Goal: Task Accomplishment & Management: Complete application form

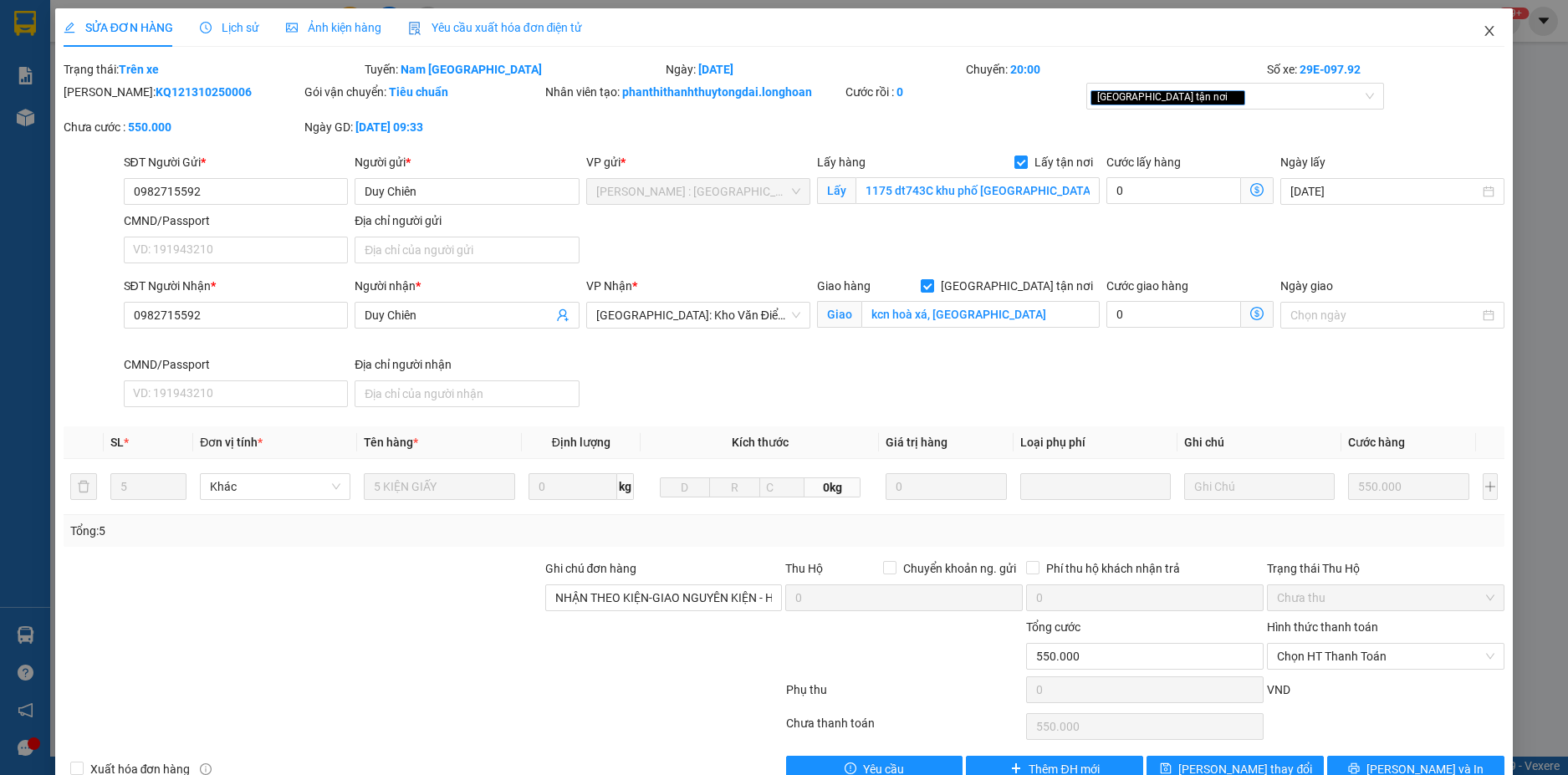
click at [1486, 37] on span "Close" at bounding box center [1489, 31] width 47 height 47
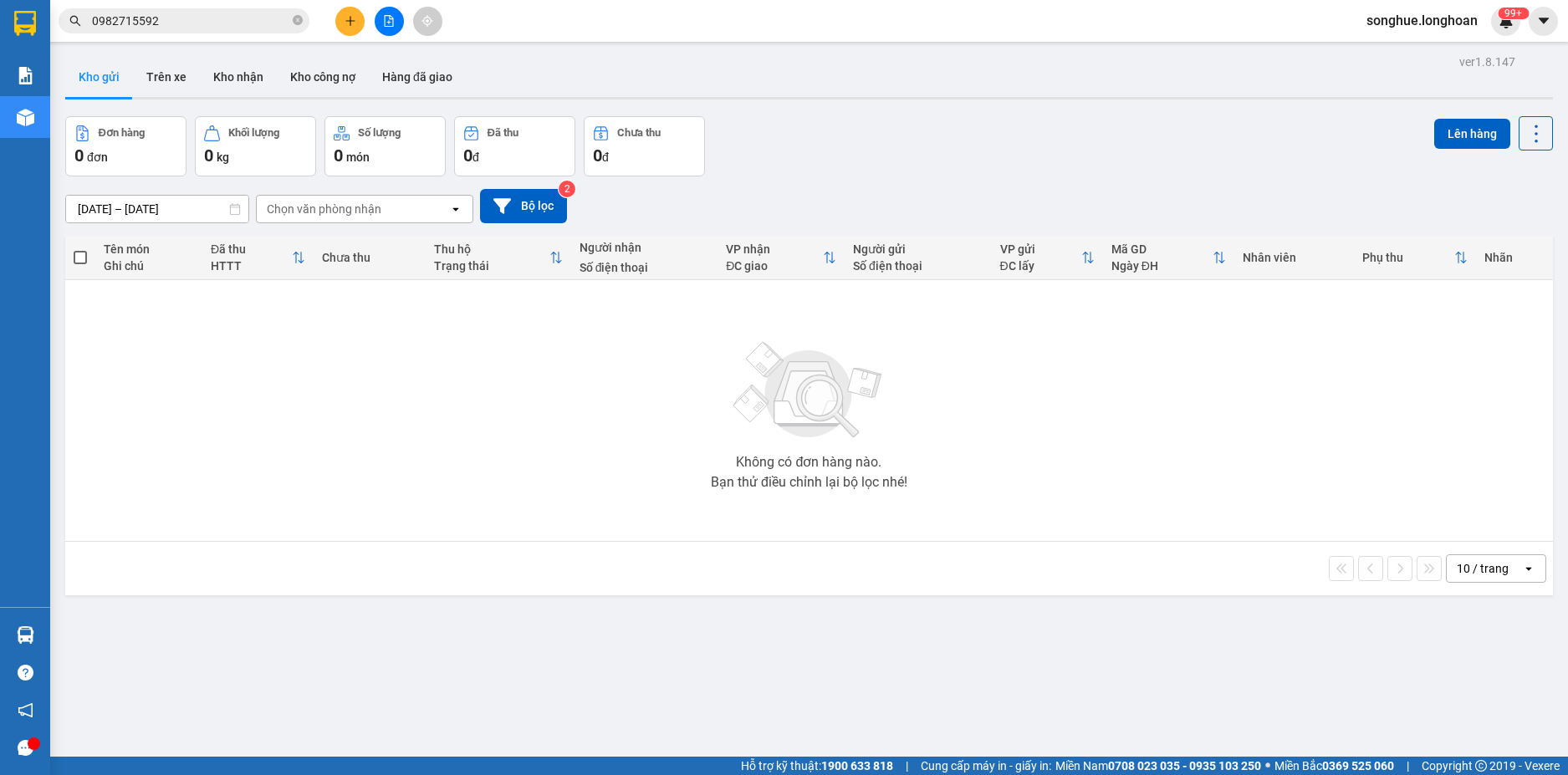
click at [262, 27] on input "0982715592" at bounding box center [190, 21] width 198 height 19
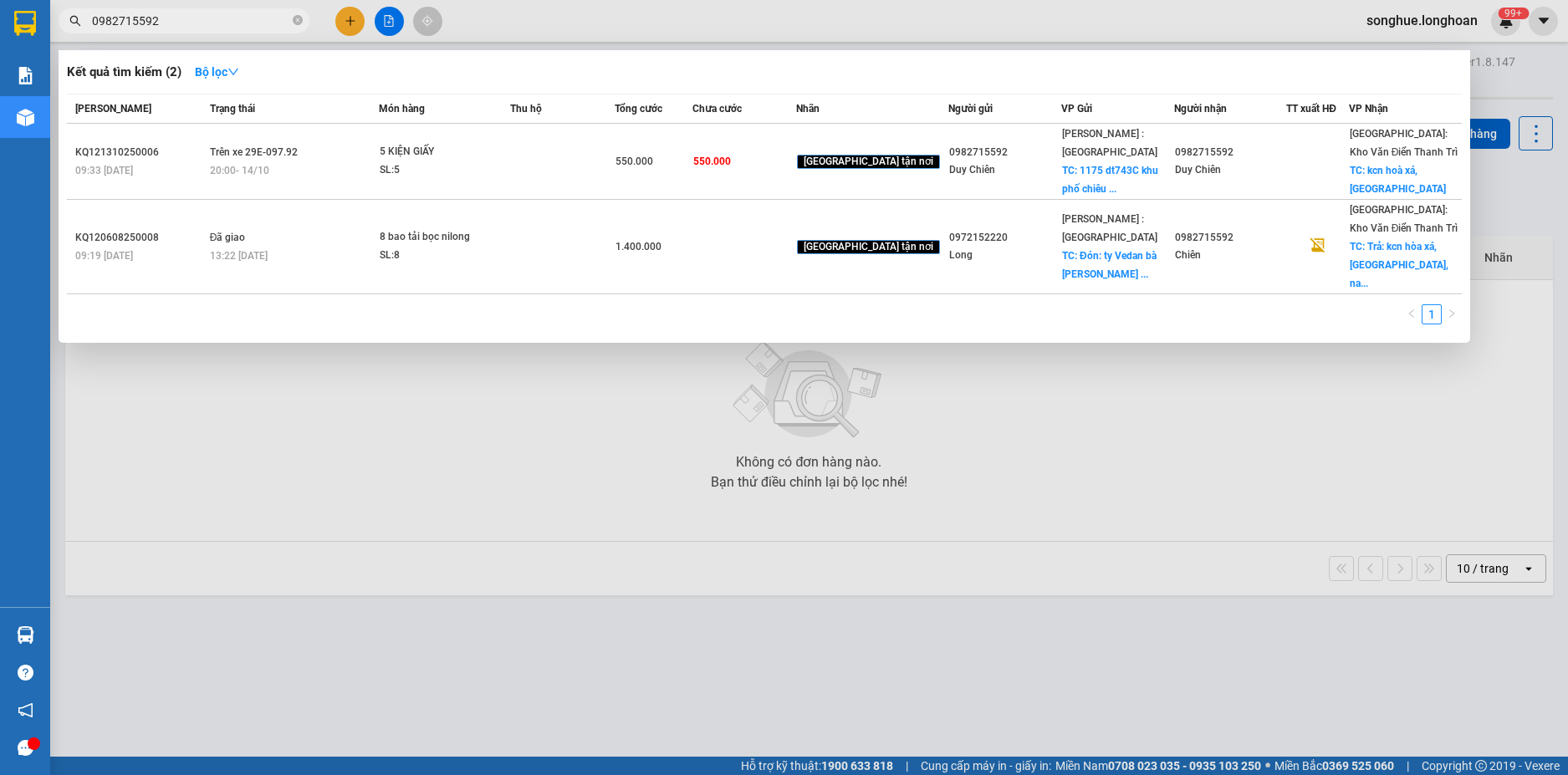
click at [262, 27] on input "0982715592" at bounding box center [190, 21] width 198 height 19
paste input "7799798"
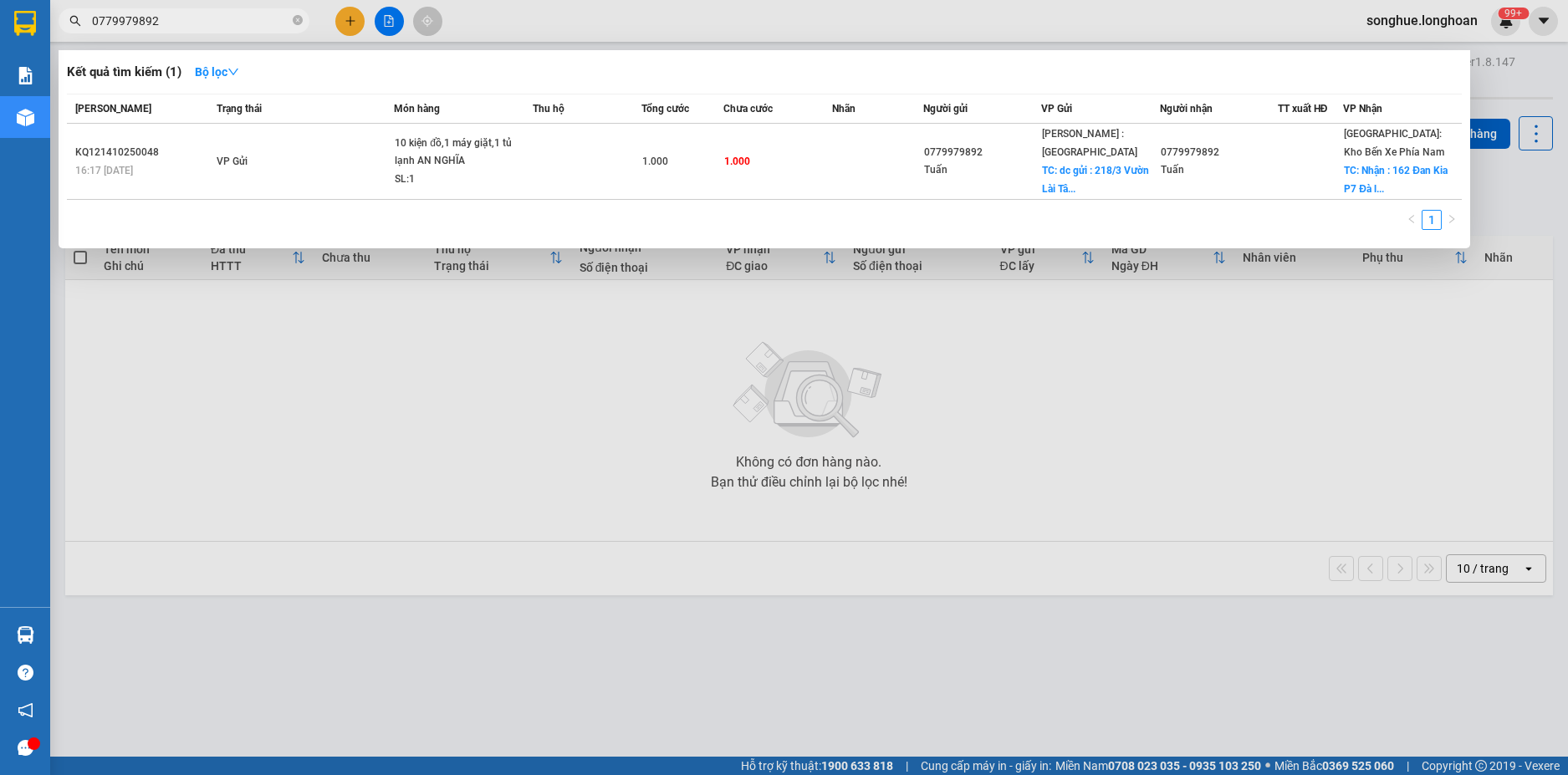
click at [200, 13] on input "0779979892" at bounding box center [190, 21] width 198 height 19
click at [200, 17] on input "0779979892" at bounding box center [190, 21] width 198 height 19
paste input "815466448"
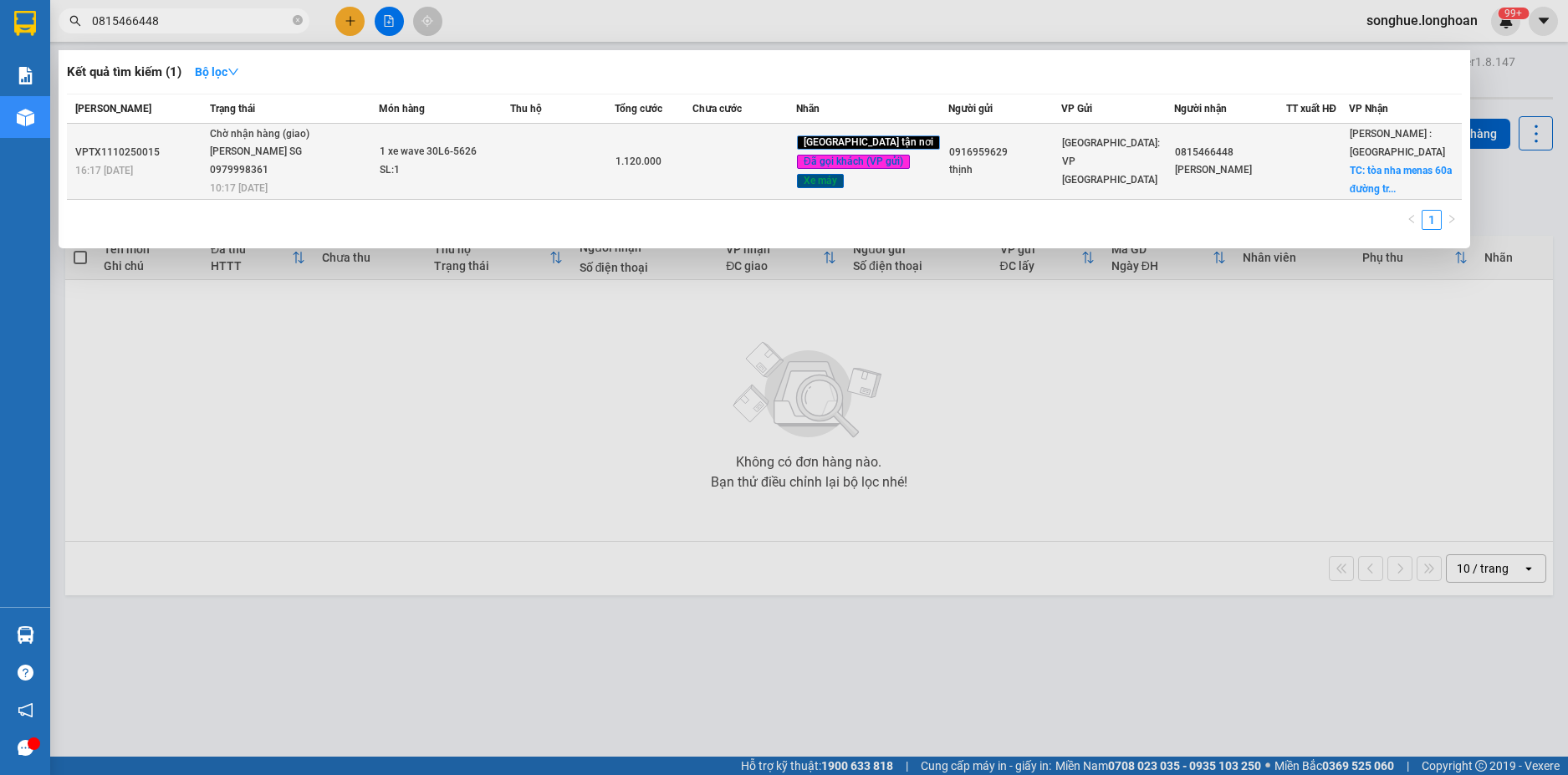
type input "0815466448"
click at [265, 177] on div "[PERSON_NAME] SG 0979998361" at bounding box center [273, 160] width 126 height 36
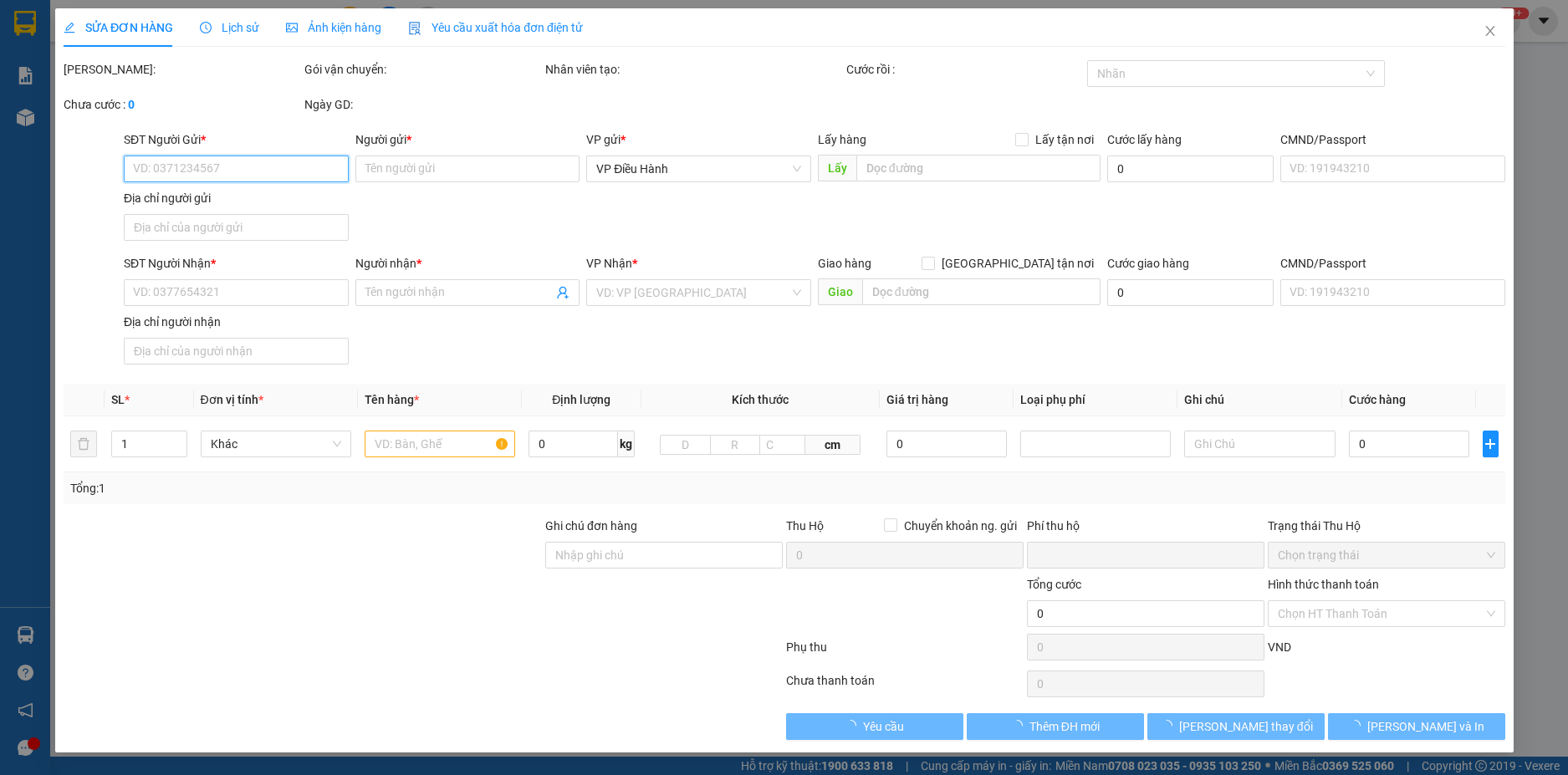
type input "0916959629"
type input "thịnh"
type input "0815466448"
type input "[PERSON_NAME]"
checkbox input "true"
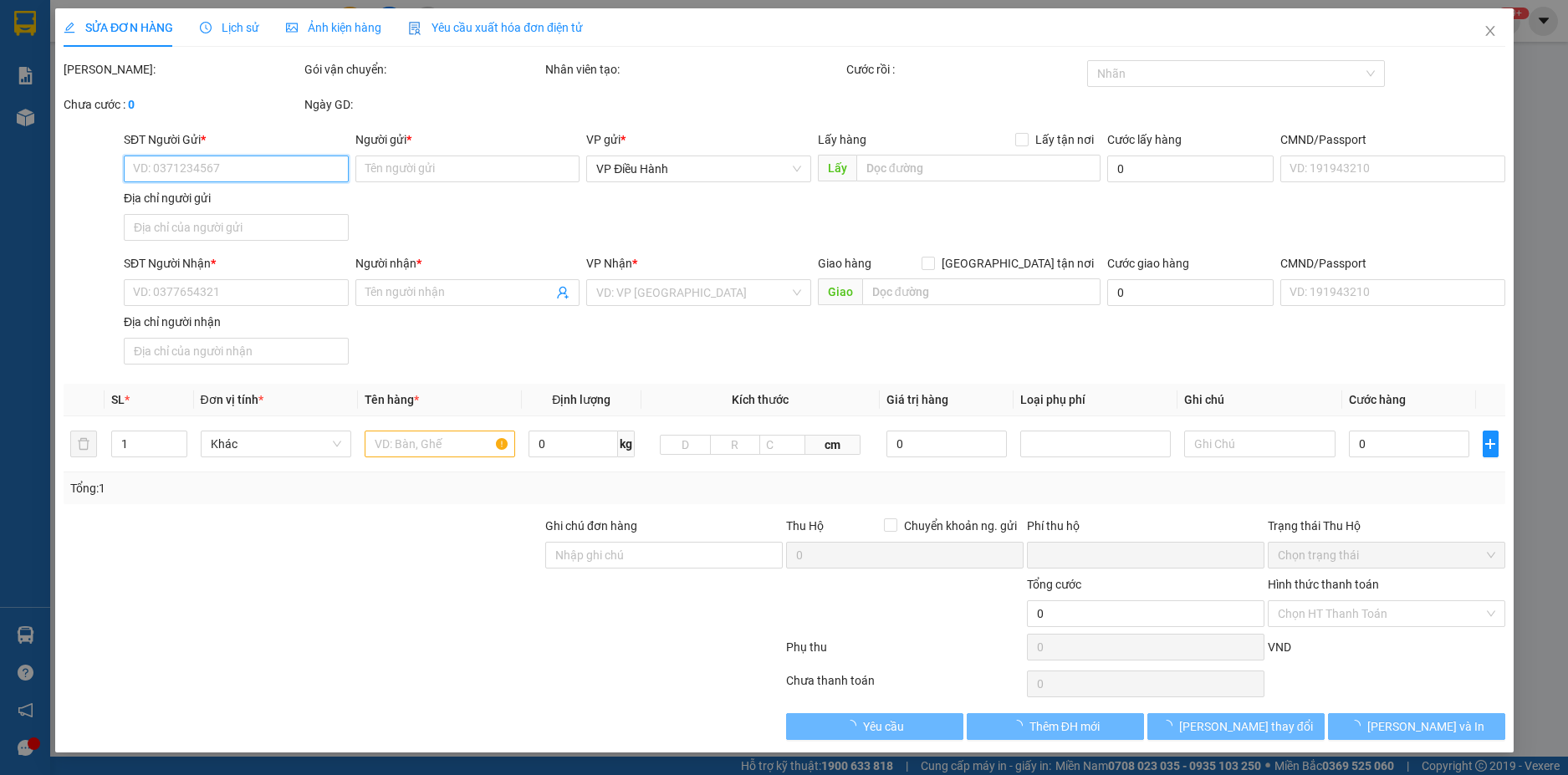
type input "tòa nha menas 60a đường trường p2 sơn [GEOGRAPHIC_DATA]"
type input "chìa khóa cuốn tay lái giấy tờ để cốp"
type input "0"
type input "1.120.000"
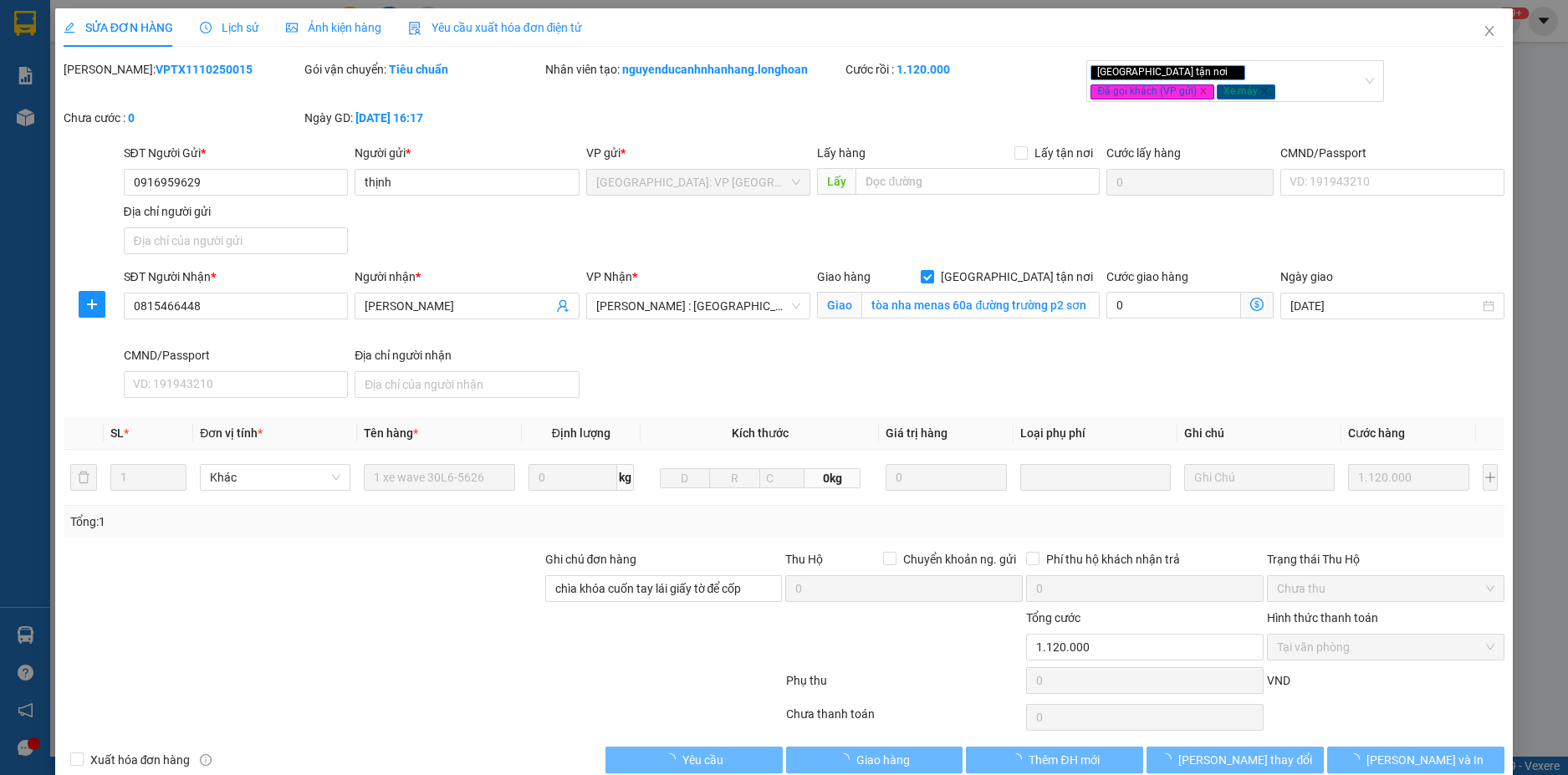
click at [225, 28] on span "Lịch sử" at bounding box center [229, 28] width 59 height 14
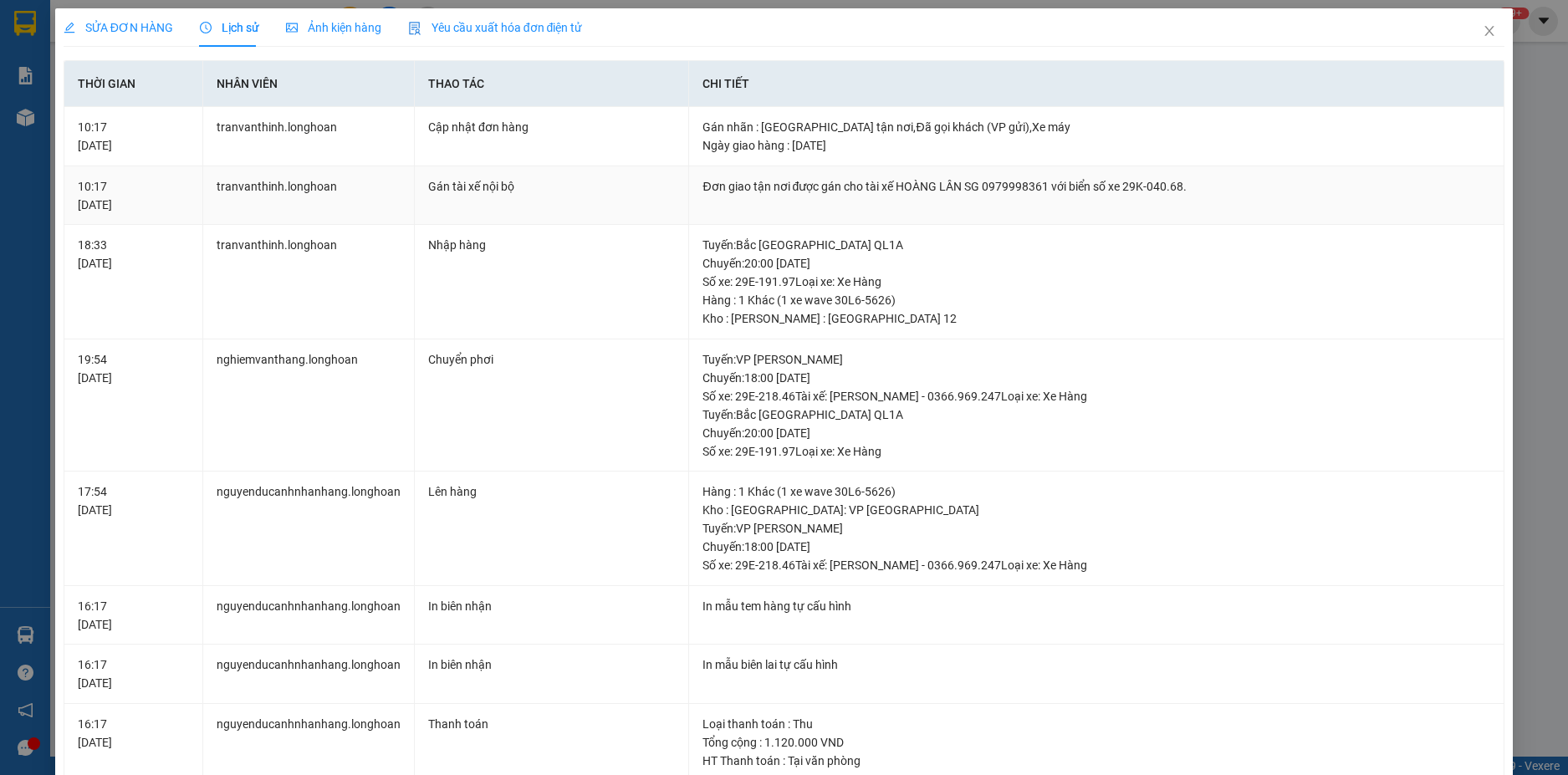
click at [918, 194] on div "Đơn giao tận nơi được gán cho tài xế HOÀNG LÂN SG 0979998361 với biển số xe 29K…" at bounding box center [1097, 187] width 788 height 19
click at [918, 194] on div "Đơn giao tận nơi được gán cho tài xế HOÀNG LÂN SG 0979998361 với biển số xe 29K…" at bounding box center [1097, 187] width 788 height 19
copy div "Đơn giao tận nơi được gán cho tài xế HOÀNG LÂN SG 0979998361 với biển số xe 29K…"
click at [1474, 20] on span "Close" at bounding box center [1489, 31] width 47 height 47
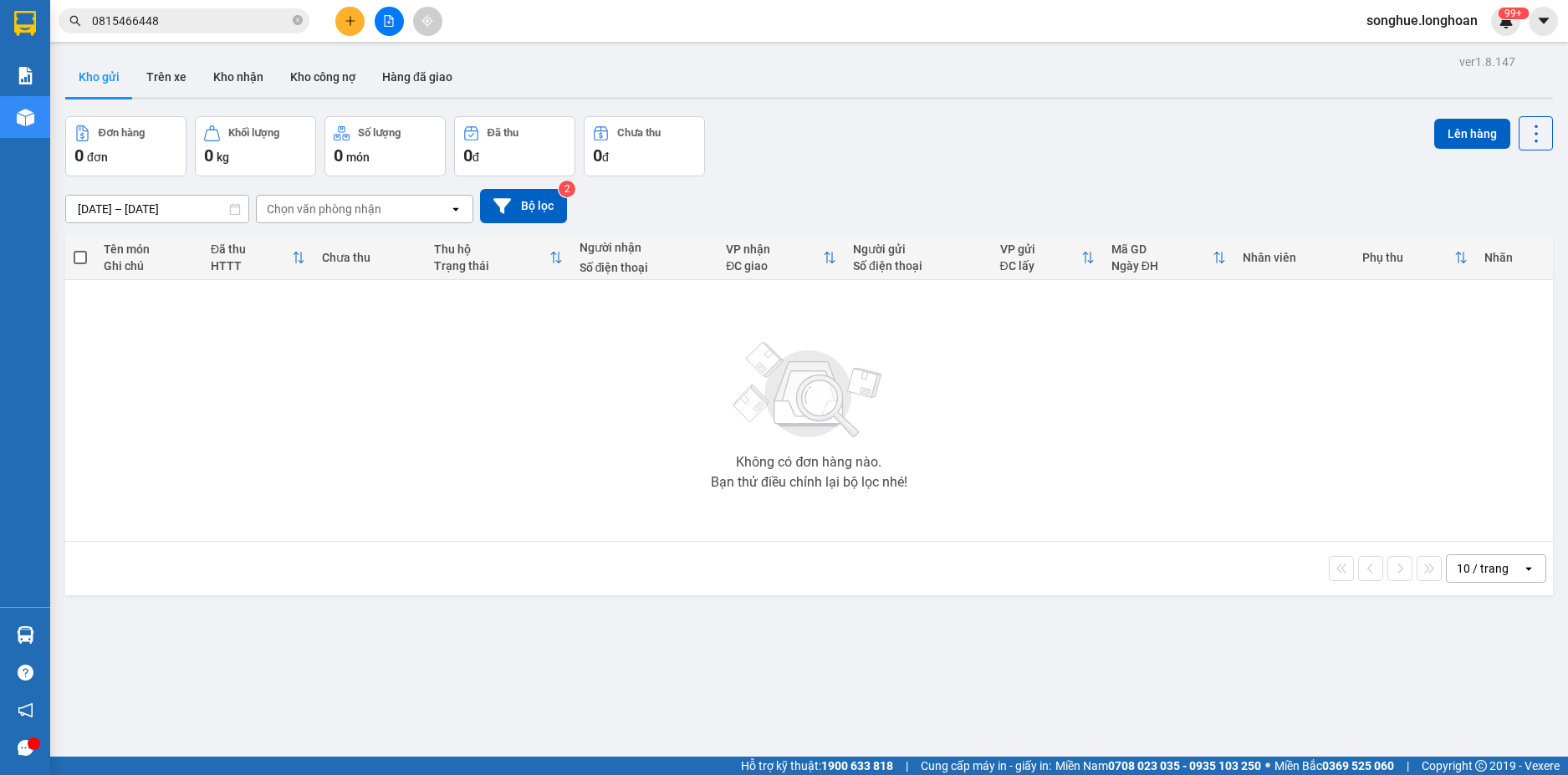
click at [192, 8] on div "Kết quả tìm kiếm ( 1 ) Bộ lọc Mã ĐH Trạng thái Món hàng Thu hộ Tổng cước Chưa c…" at bounding box center [163, 21] width 326 height 29
click at [231, 22] on input "0815466448" at bounding box center [190, 21] width 198 height 19
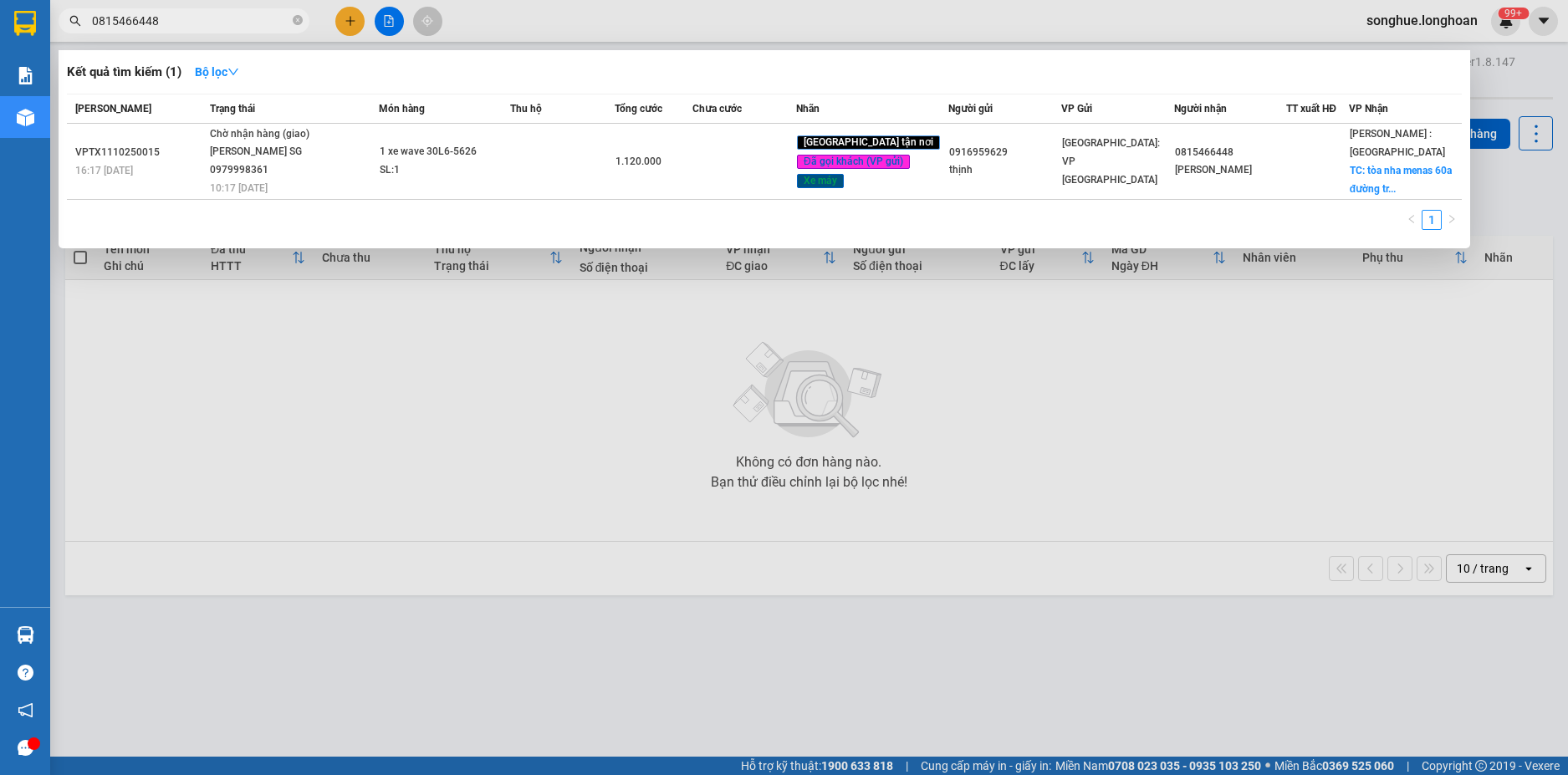
click at [231, 22] on input "0815466448" at bounding box center [190, 21] width 198 height 19
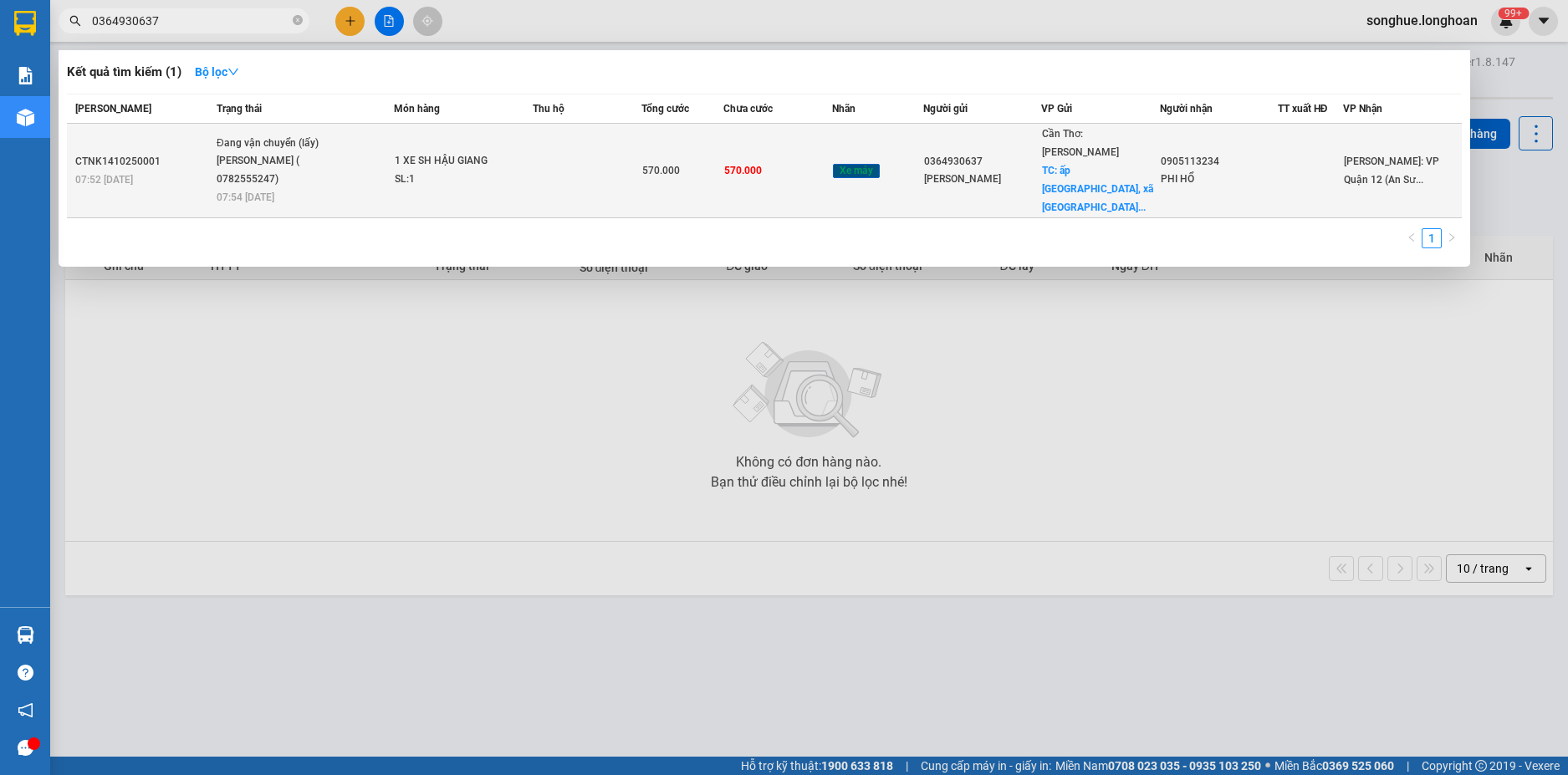
type input "0364930637"
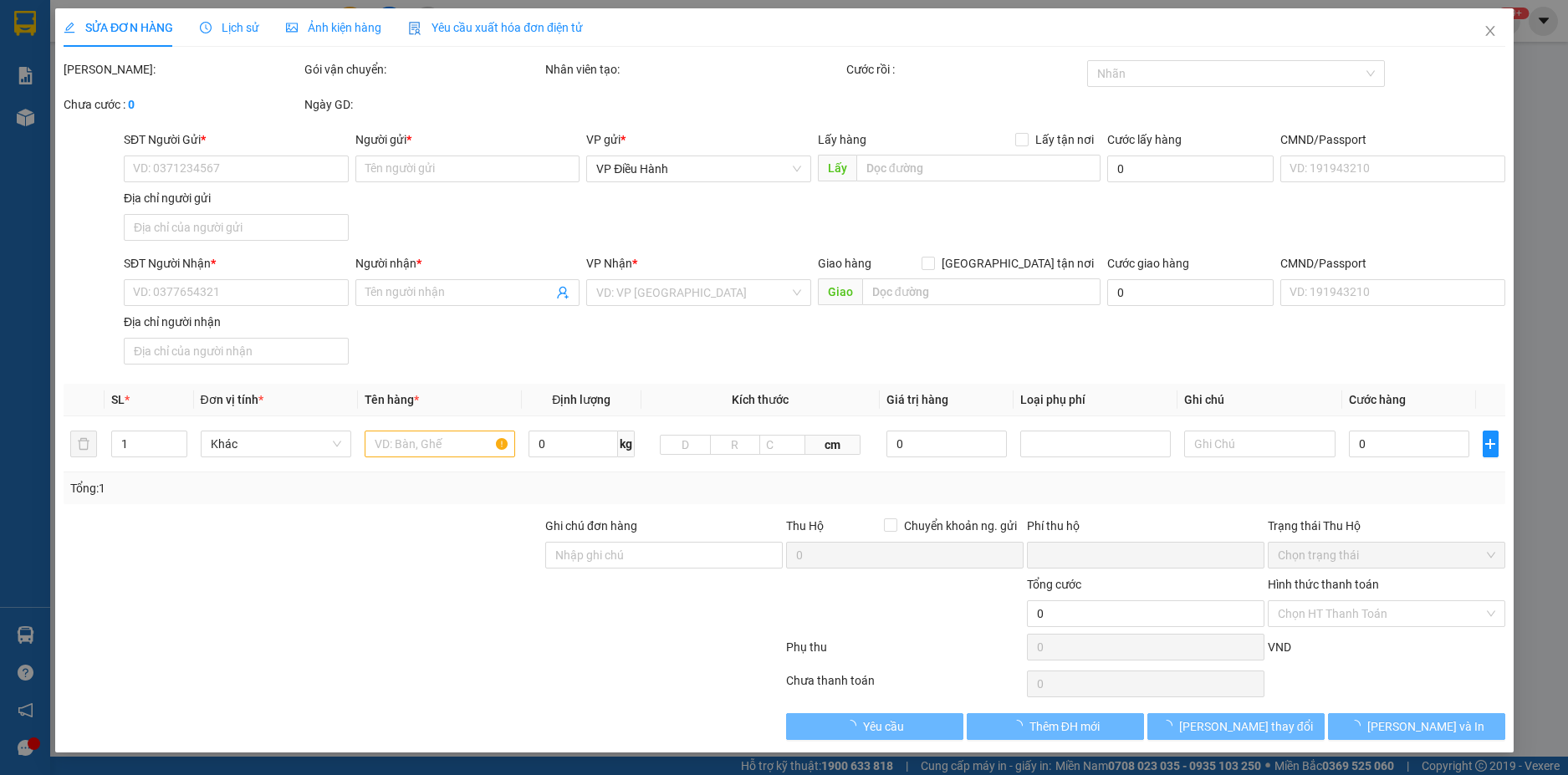
type input "0364930637"
type input "[PERSON_NAME]"
checkbox input "true"
type input "ấp [GEOGRAPHIC_DATA], xã [GEOGRAPHIC_DATA], [GEOGRAPHIC_DATA], [GEOGRAPHIC_DATA]"
type input "0905113234"
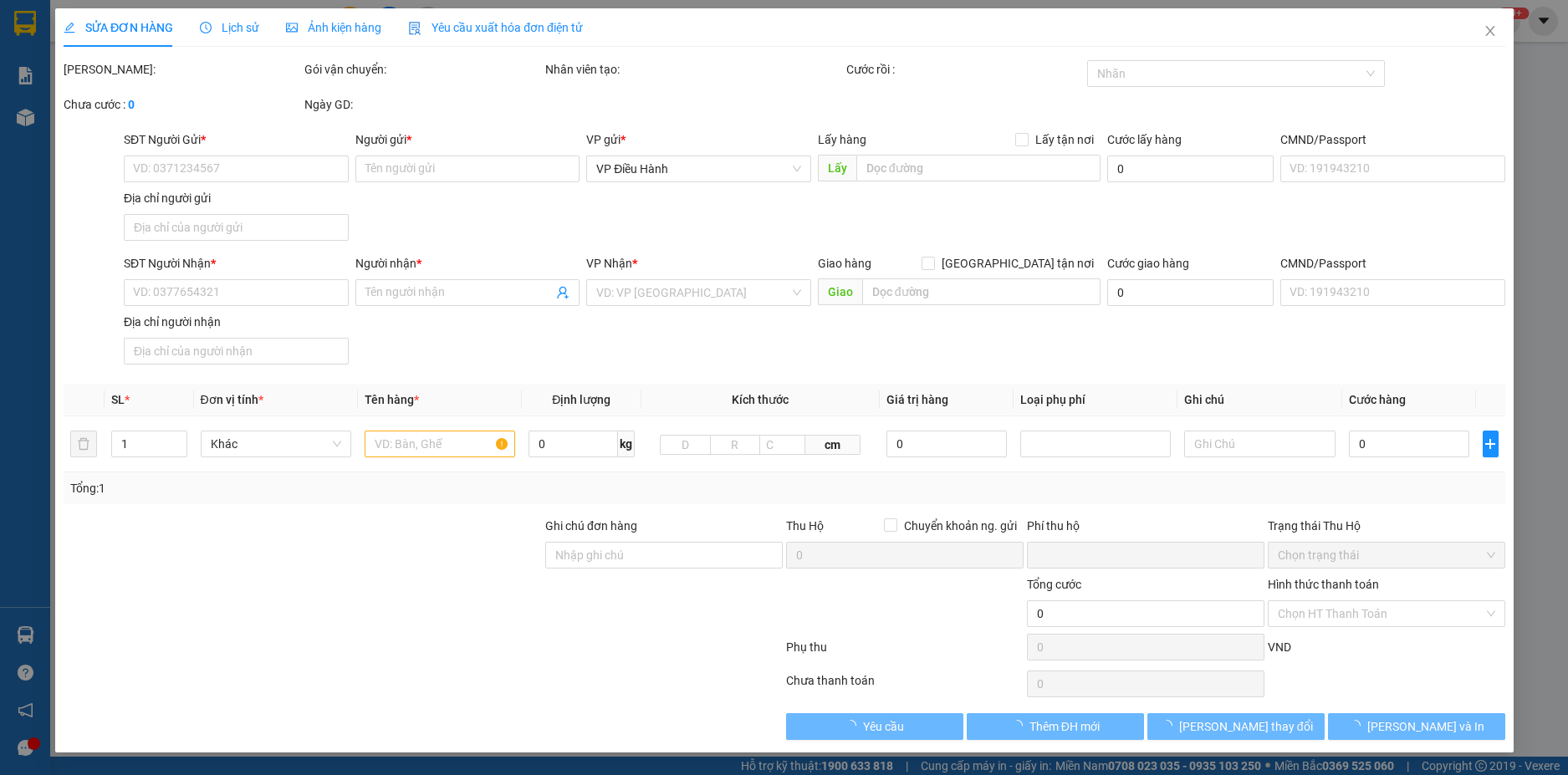
type input "PHI HỔ"
type input "0"
type input "570.000"
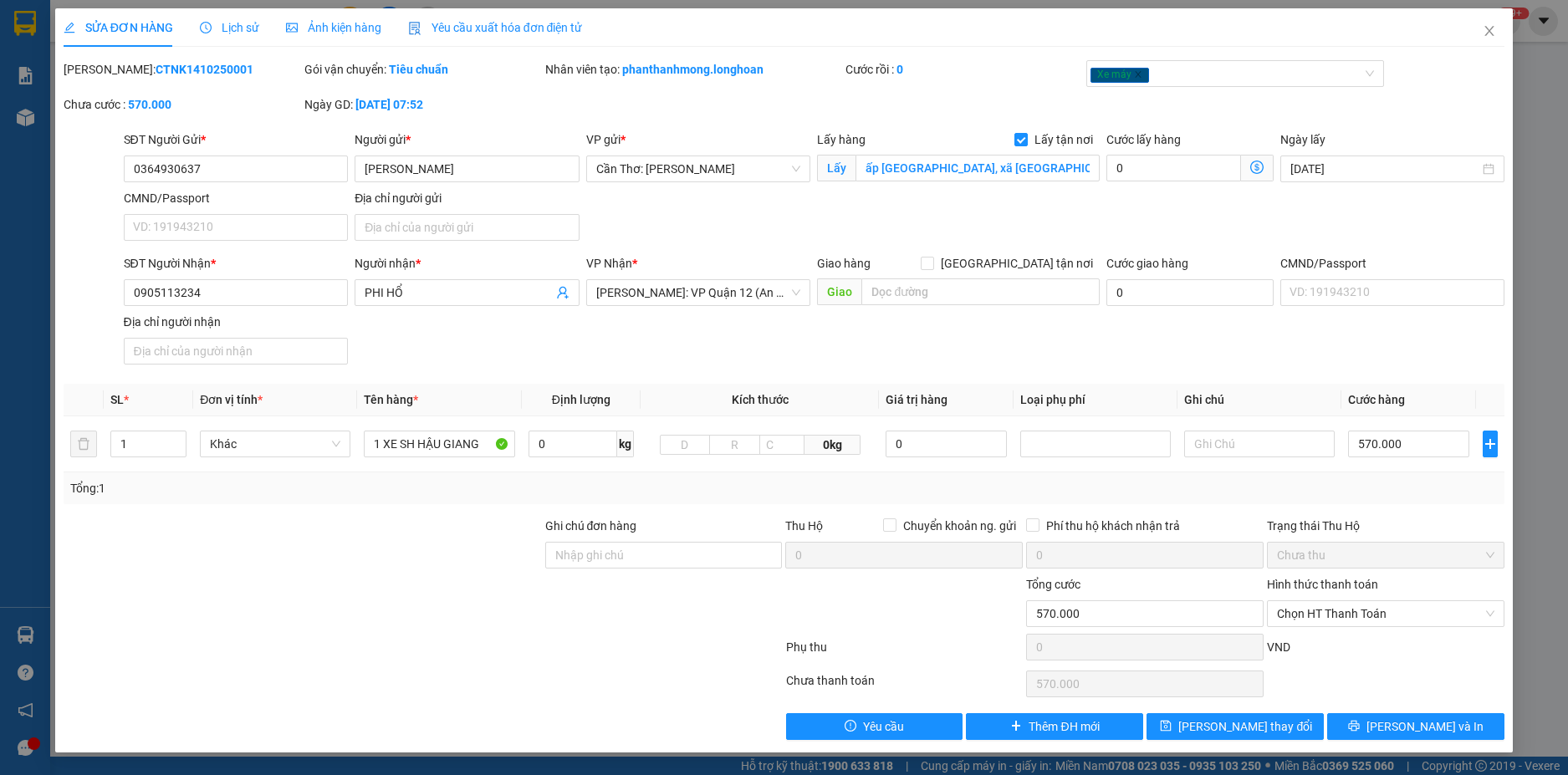
click at [240, 21] on span "Lịch sử" at bounding box center [229, 28] width 59 height 14
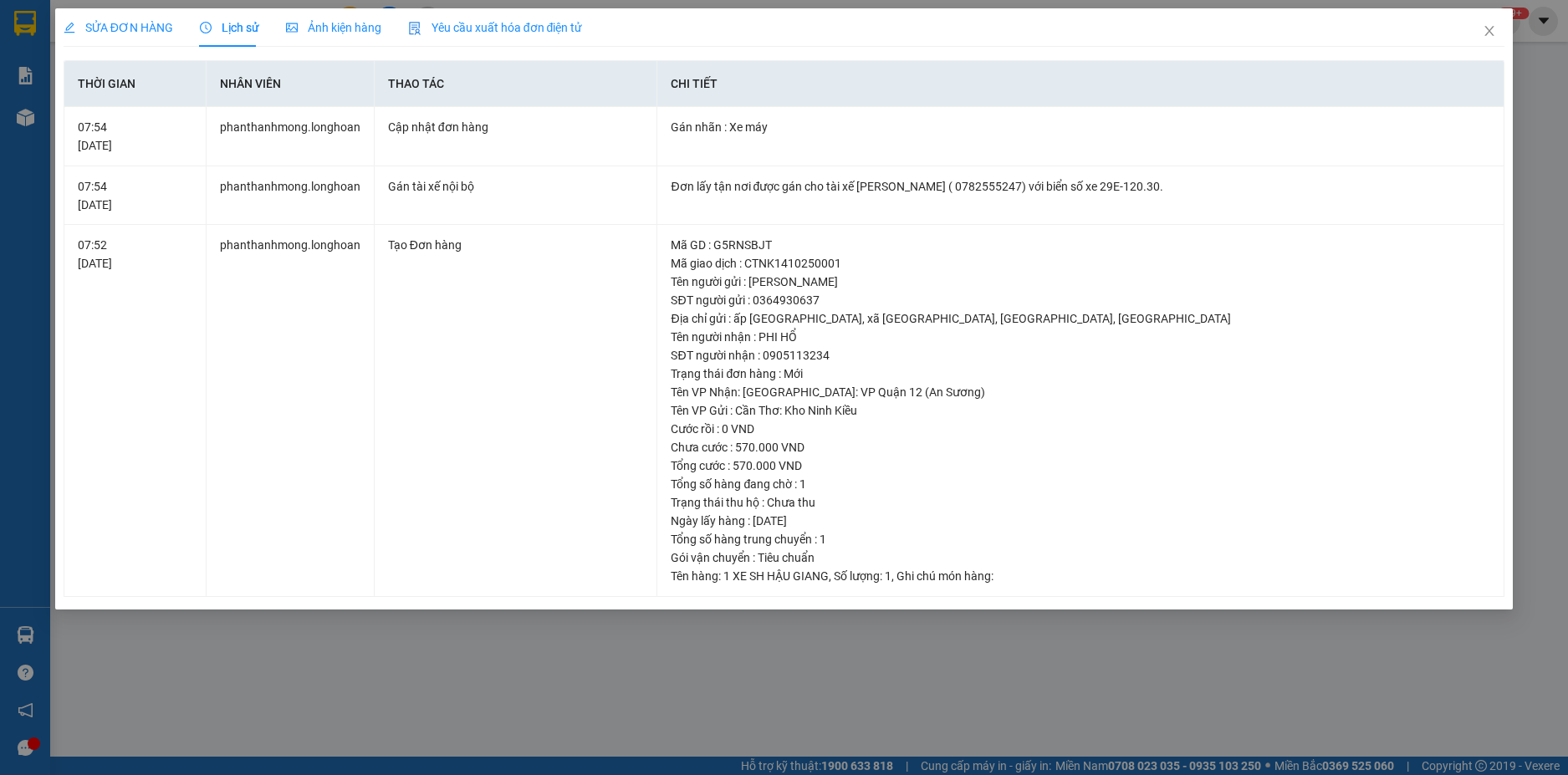
click at [114, 22] on span "SỬA ĐƠN HÀNG" at bounding box center [118, 28] width 110 height 14
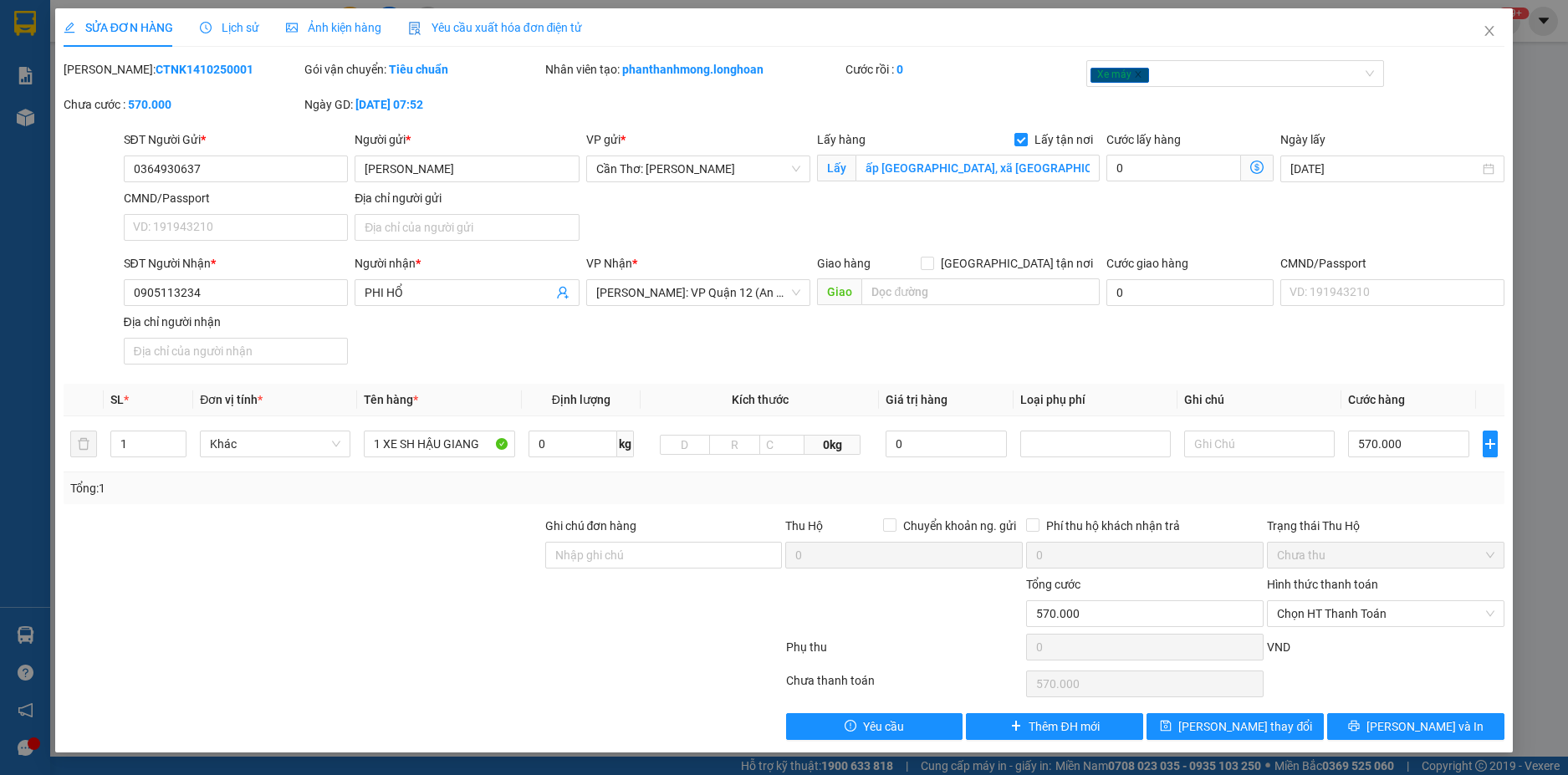
click at [174, 72] on b "CTNK1410250001" at bounding box center [204, 70] width 98 height 14
copy div "Mã ĐH: CTNK1410250001"
click at [263, 175] on input "0364930637" at bounding box center [236, 169] width 225 height 27
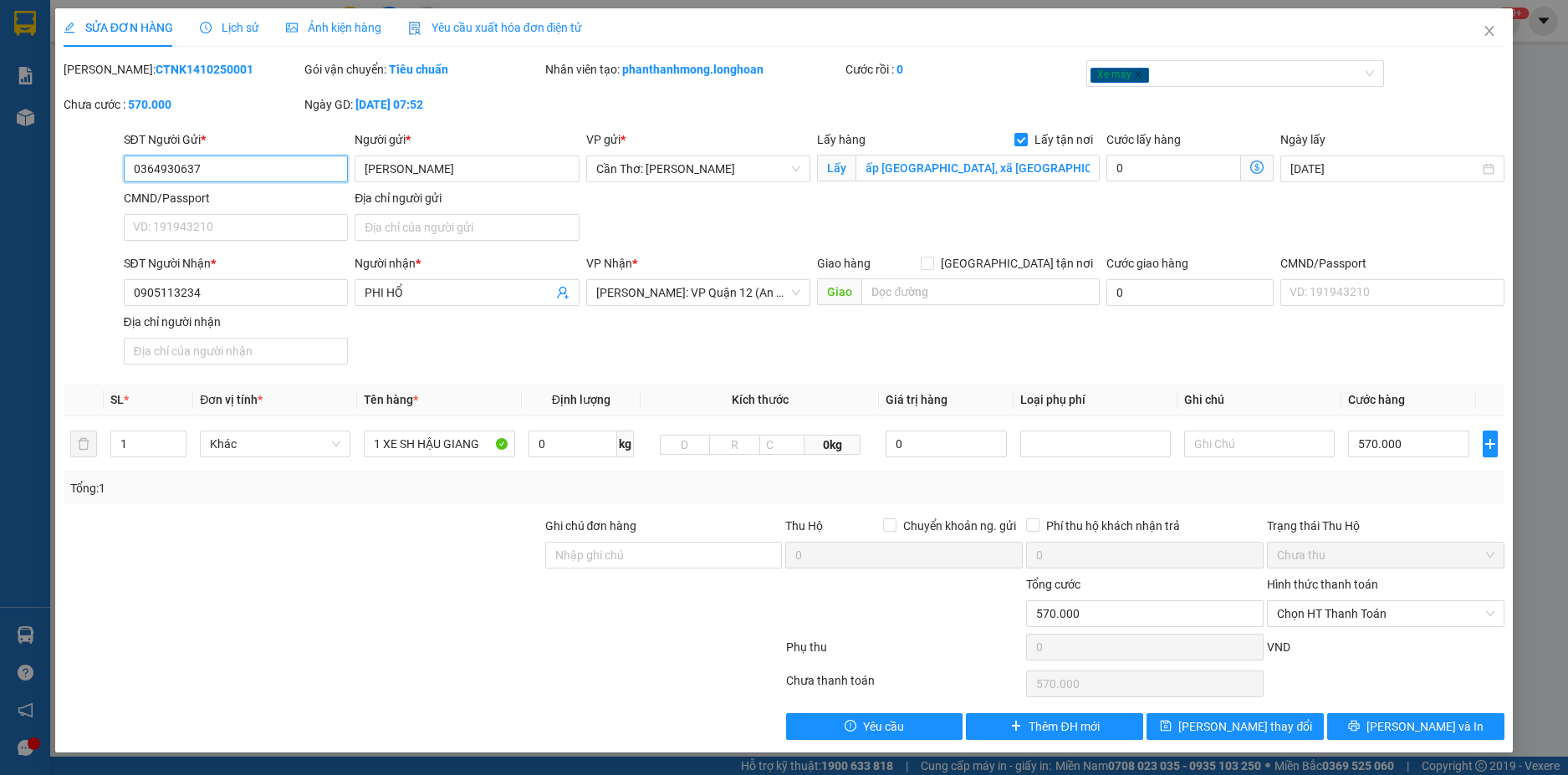
click at [263, 175] on input "0364930637" at bounding box center [236, 169] width 225 height 27
click at [1487, 36] on icon "close" at bounding box center [1490, 31] width 9 height 10
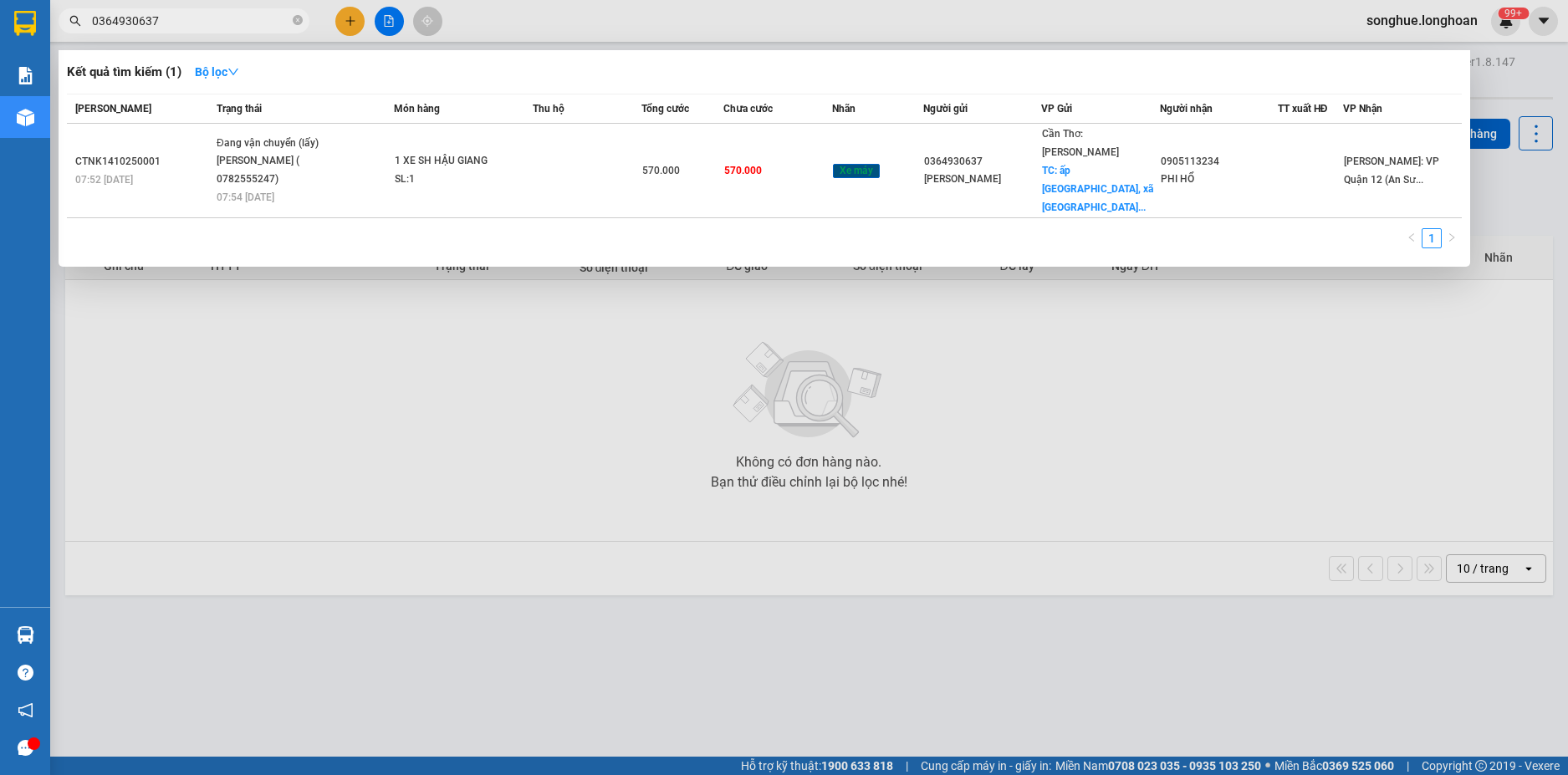
click at [254, 25] on input "0364930637" at bounding box center [190, 21] width 198 height 19
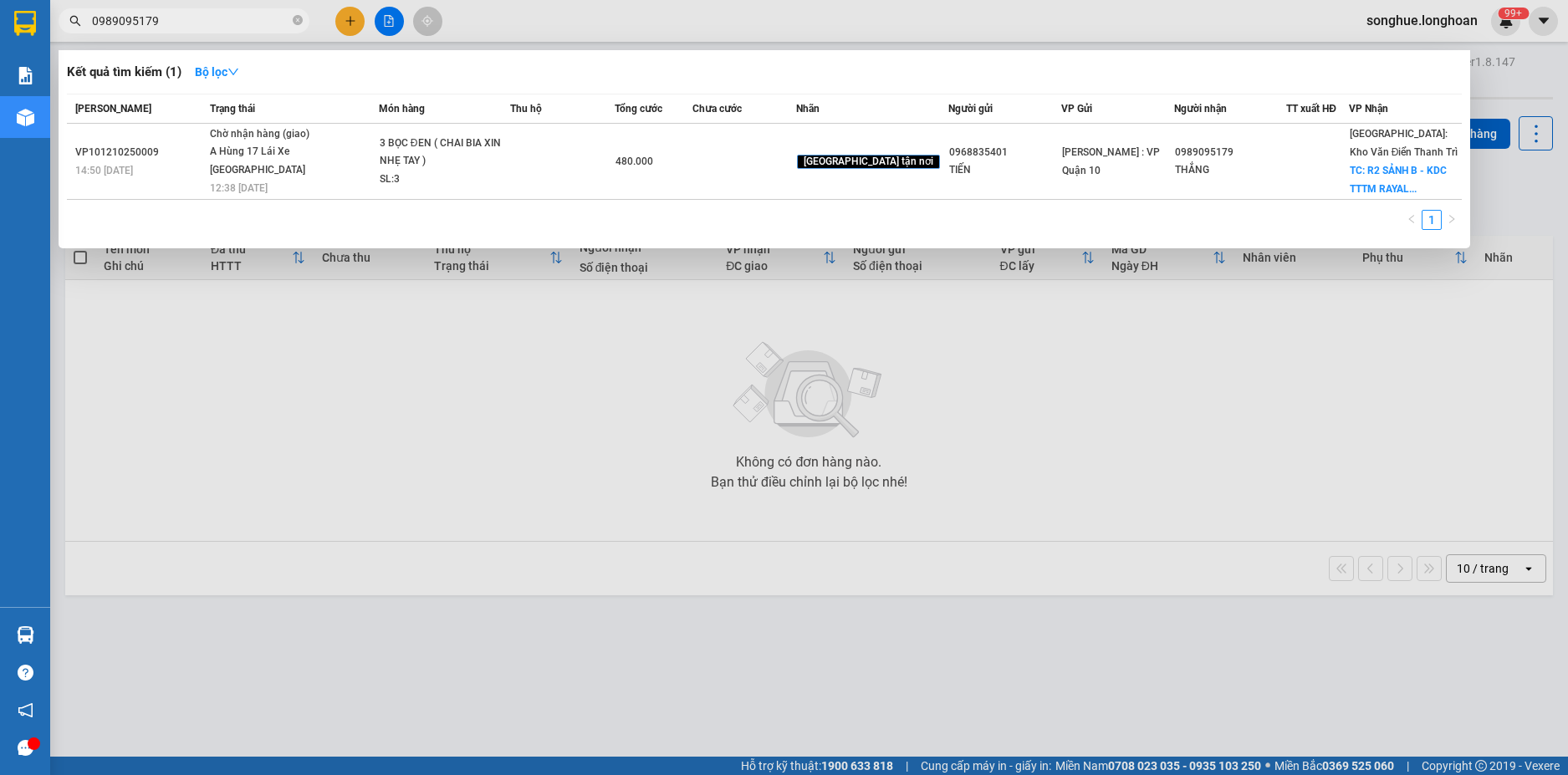
type input "0989095179"
click at [281, 13] on input "0989095179" at bounding box center [190, 21] width 198 height 19
click at [297, 25] on icon "close-circle" at bounding box center [298, 20] width 10 height 10
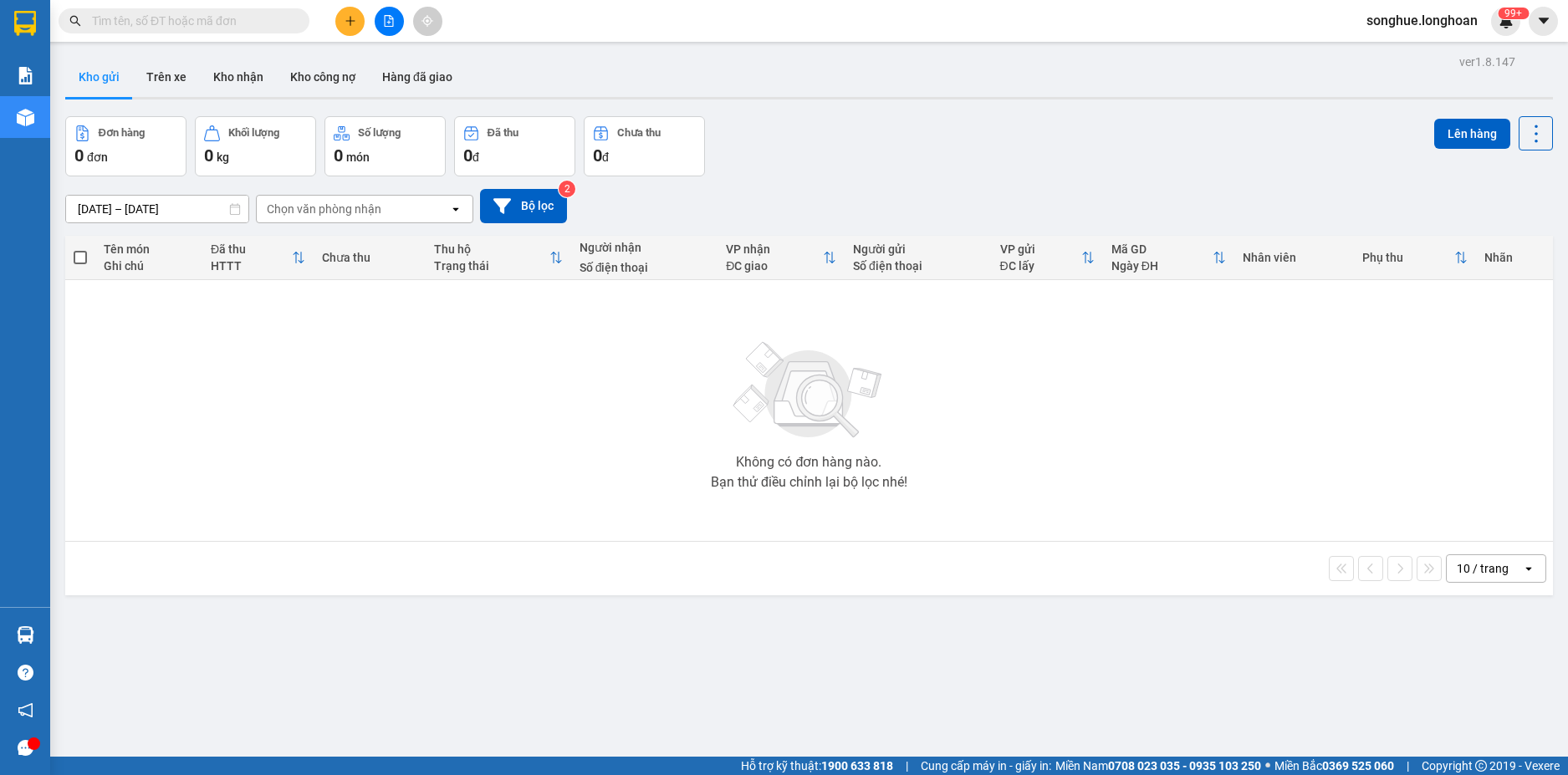
paste input "0365756417,"
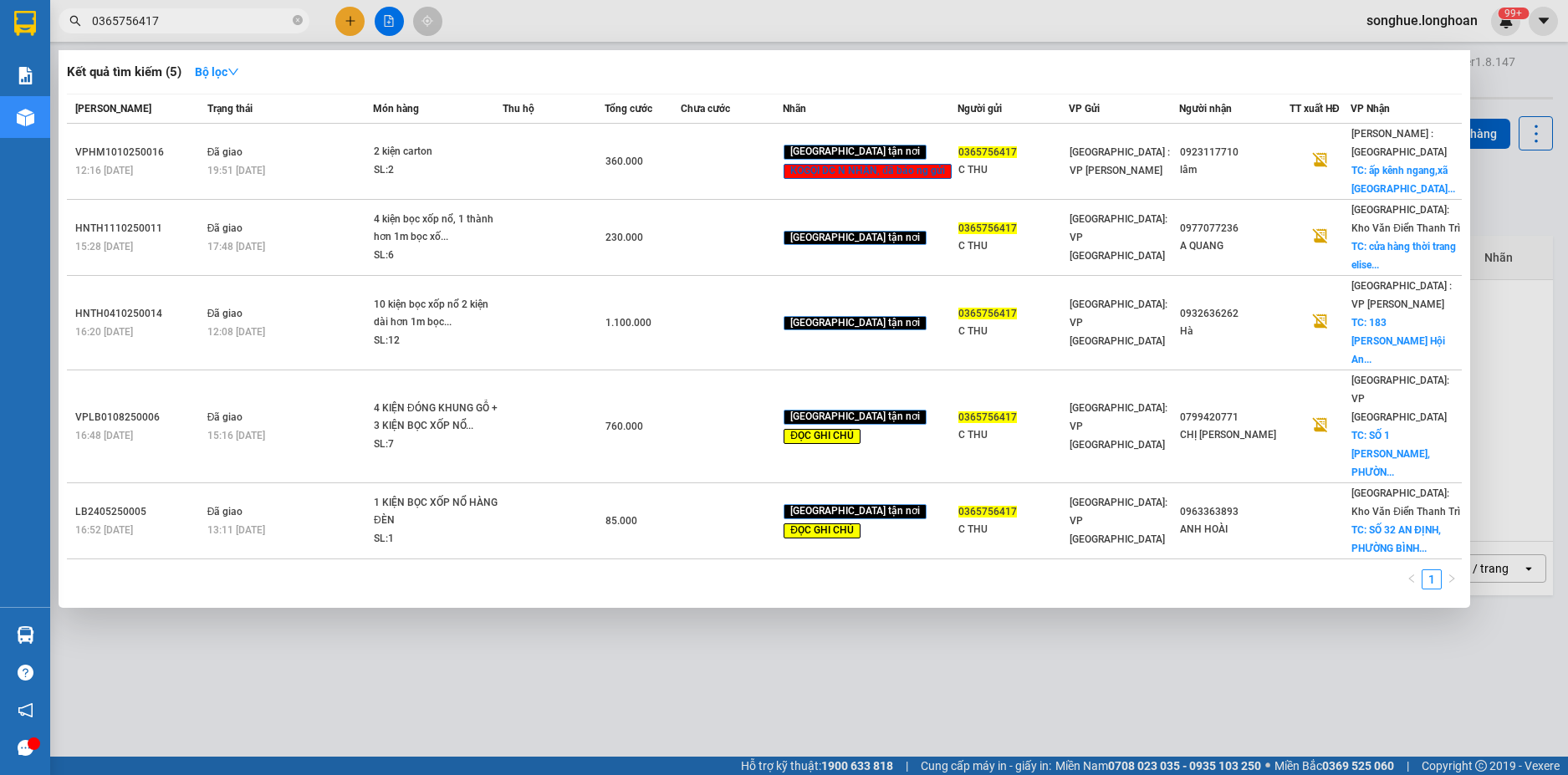
type input "0365756417"
click at [166, 8] on span "0365756417" at bounding box center [184, 21] width 251 height 25
click at [191, 29] on input "0365756417" at bounding box center [190, 21] width 198 height 19
click at [192, 30] on span "0365756417" at bounding box center [184, 21] width 251 height 25
click at [295, 25] on icon "close-circle" at bounding box center [298, 20] width 10 height 10
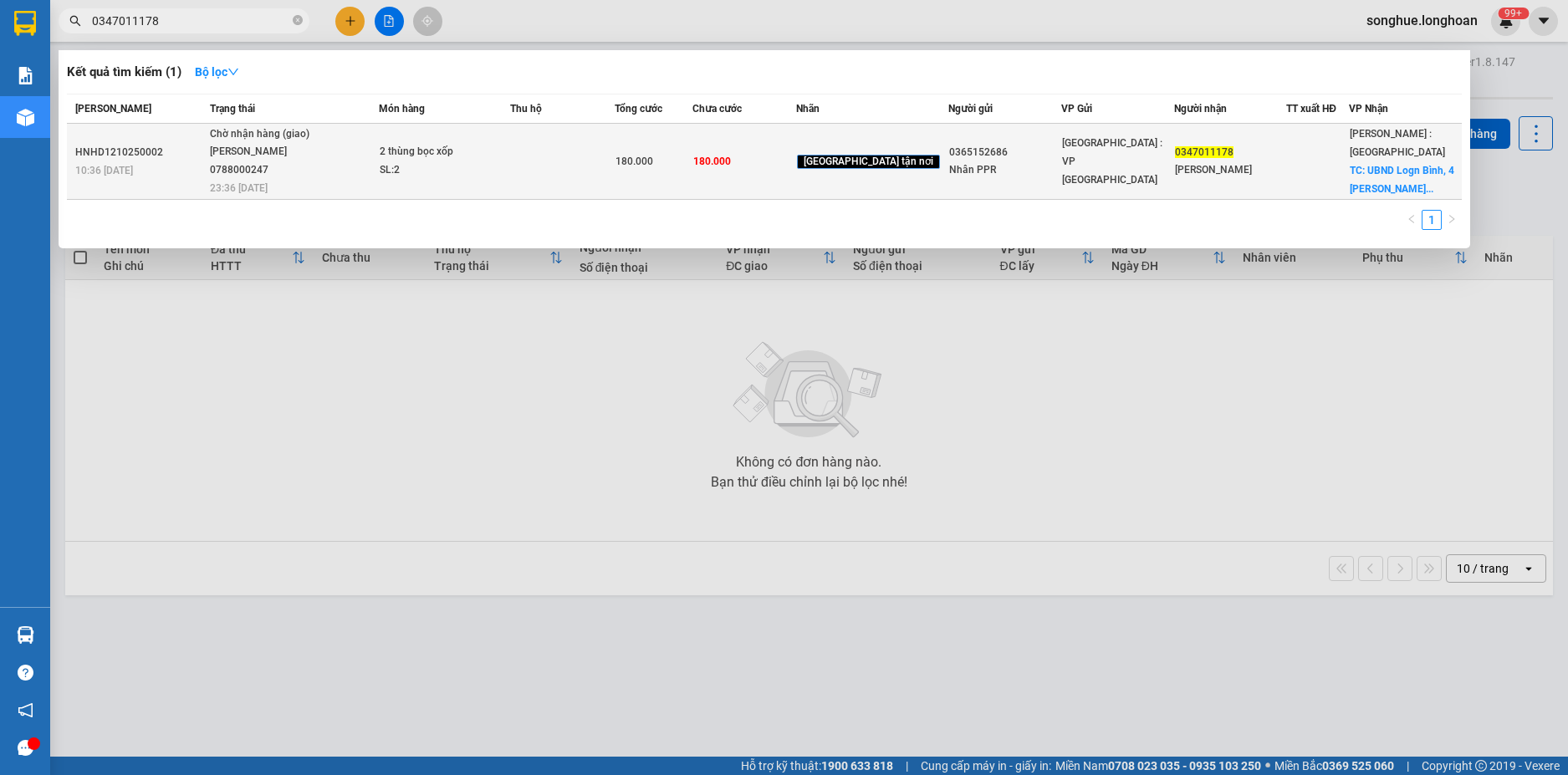
type input "0347011178"
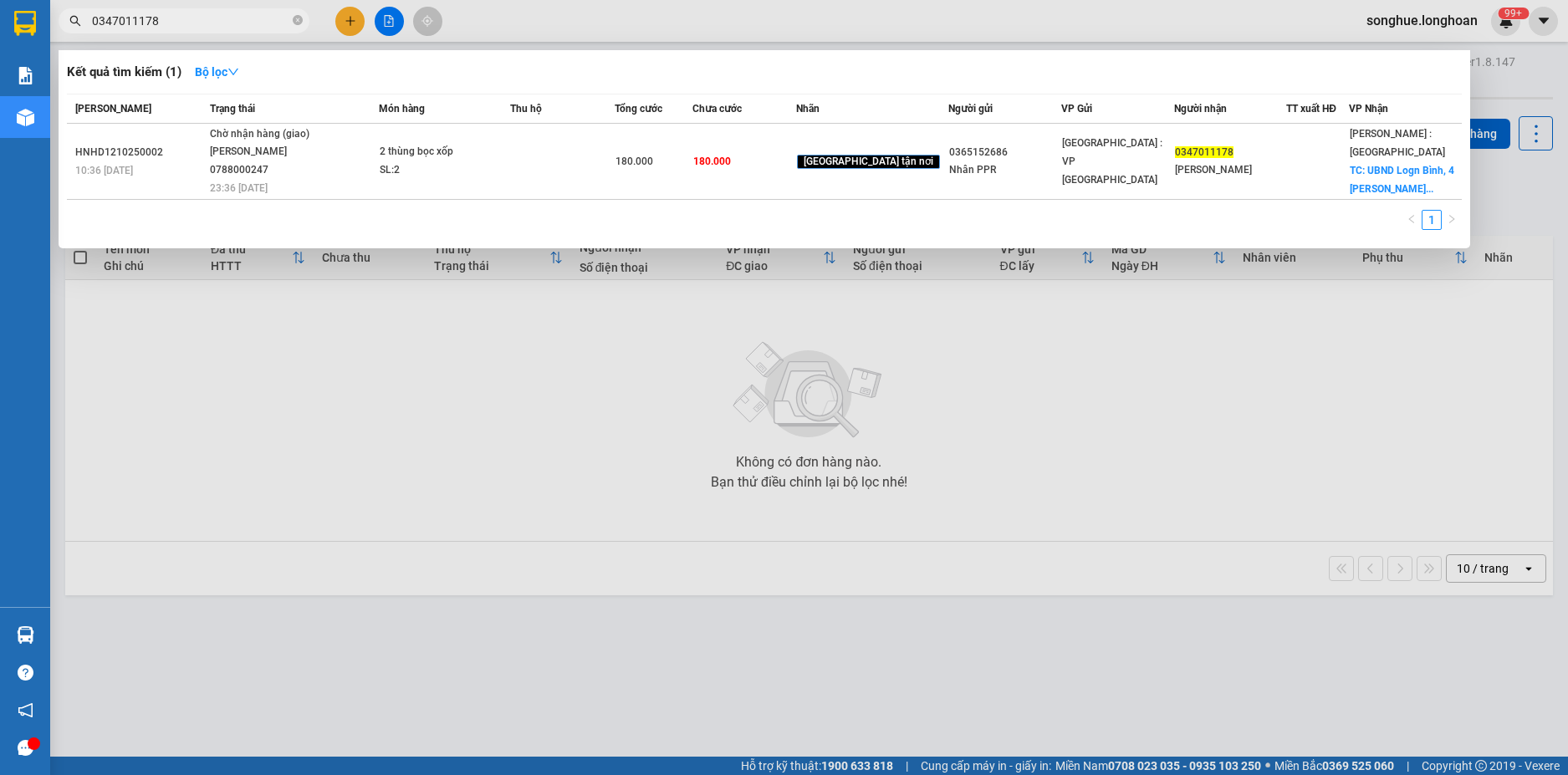
click at [310, 190] on td "Chờ nhận hàng (giao) [PERSON_NAME] 0788000247 23:36 [DATE]" at bounding box center [292, 162] width 173 height 76
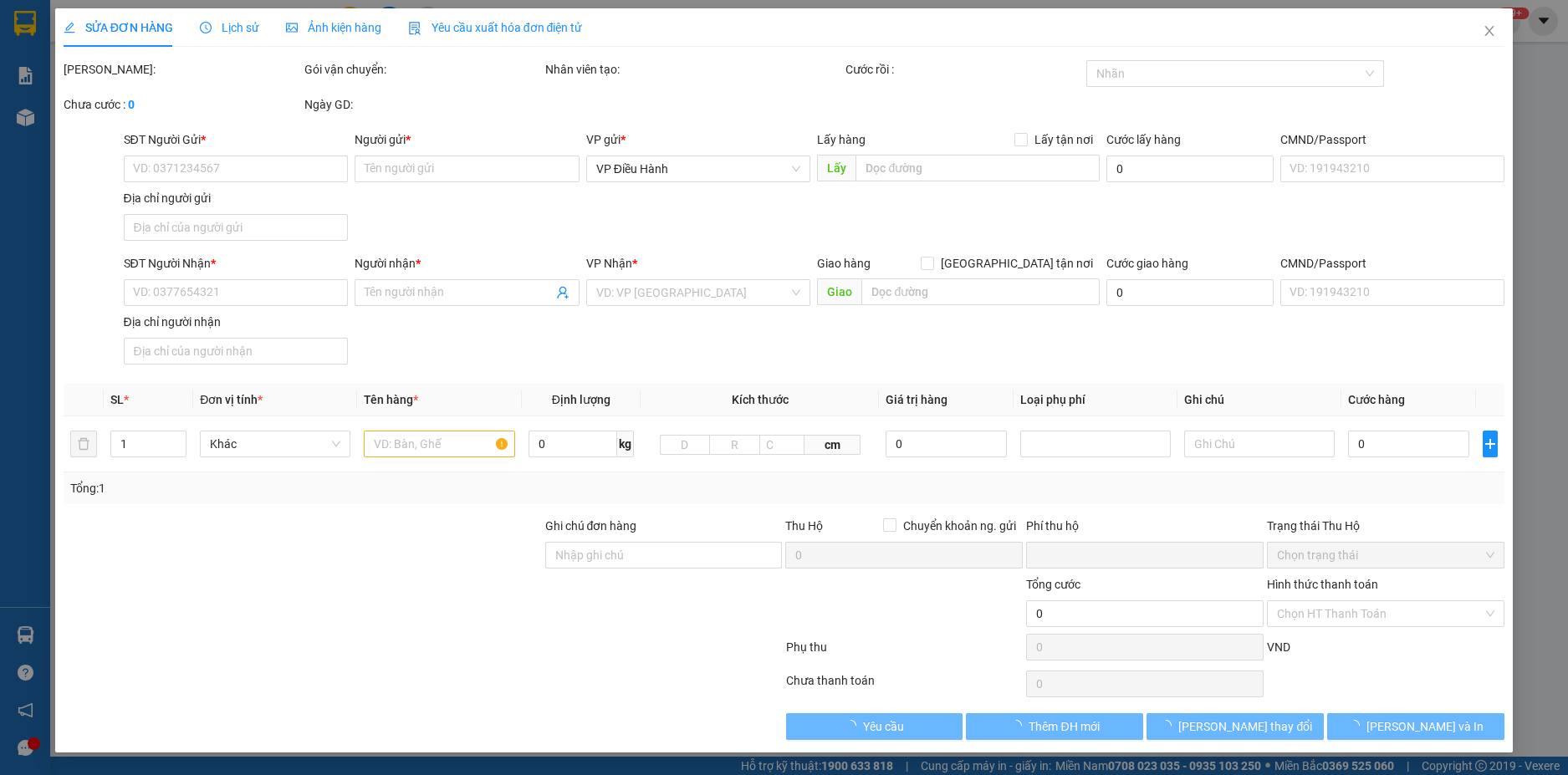
type input "0365152686"
type input "Nhân PPR"
type input "0347011178"
type input "[PERSON_NAME]"
checkbox input "true"
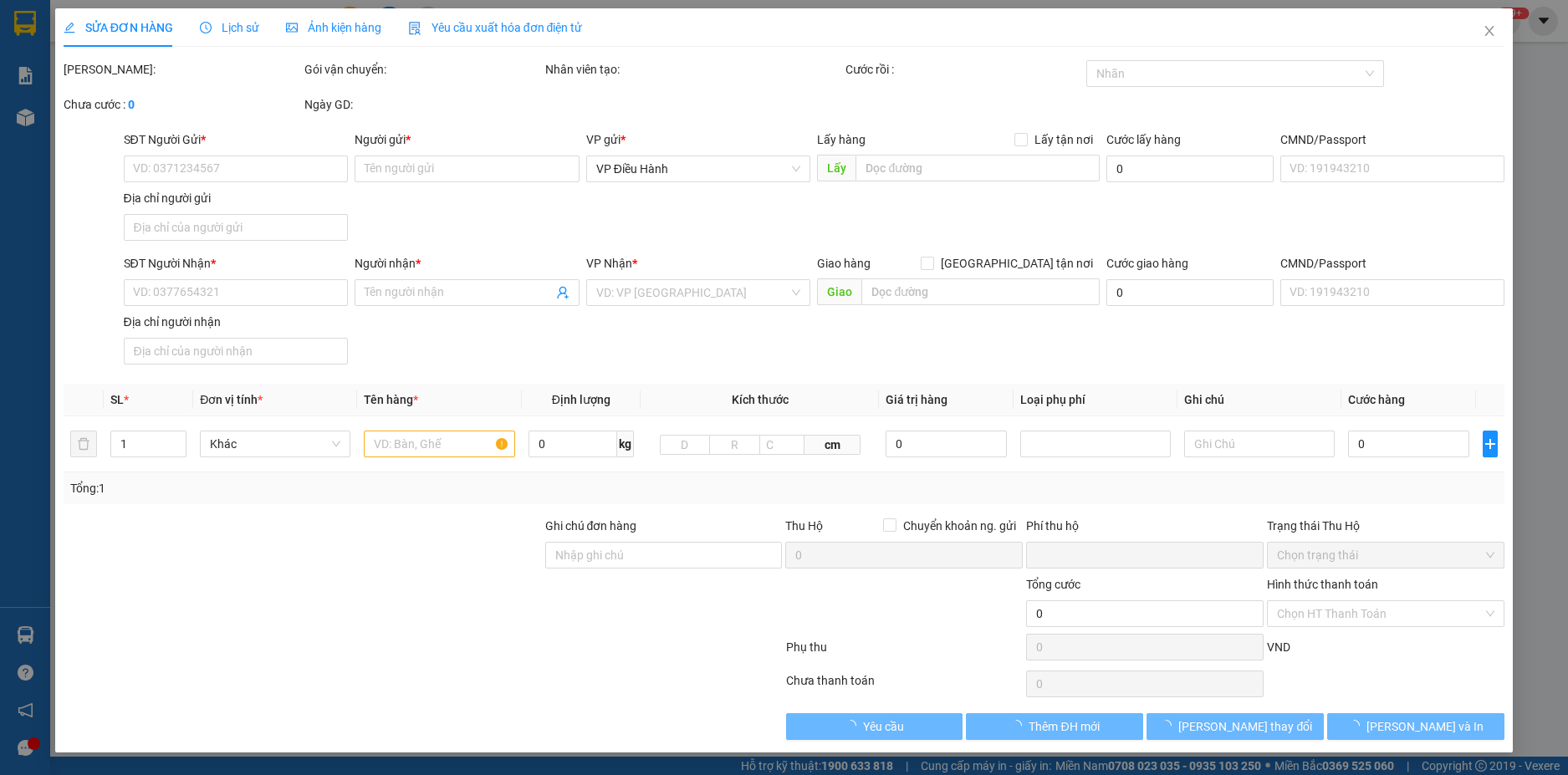
type input "UBND Logn Bình, [STREET_ADDRESS][PERSON_NAME]"
type input "0"
type input "180.000"
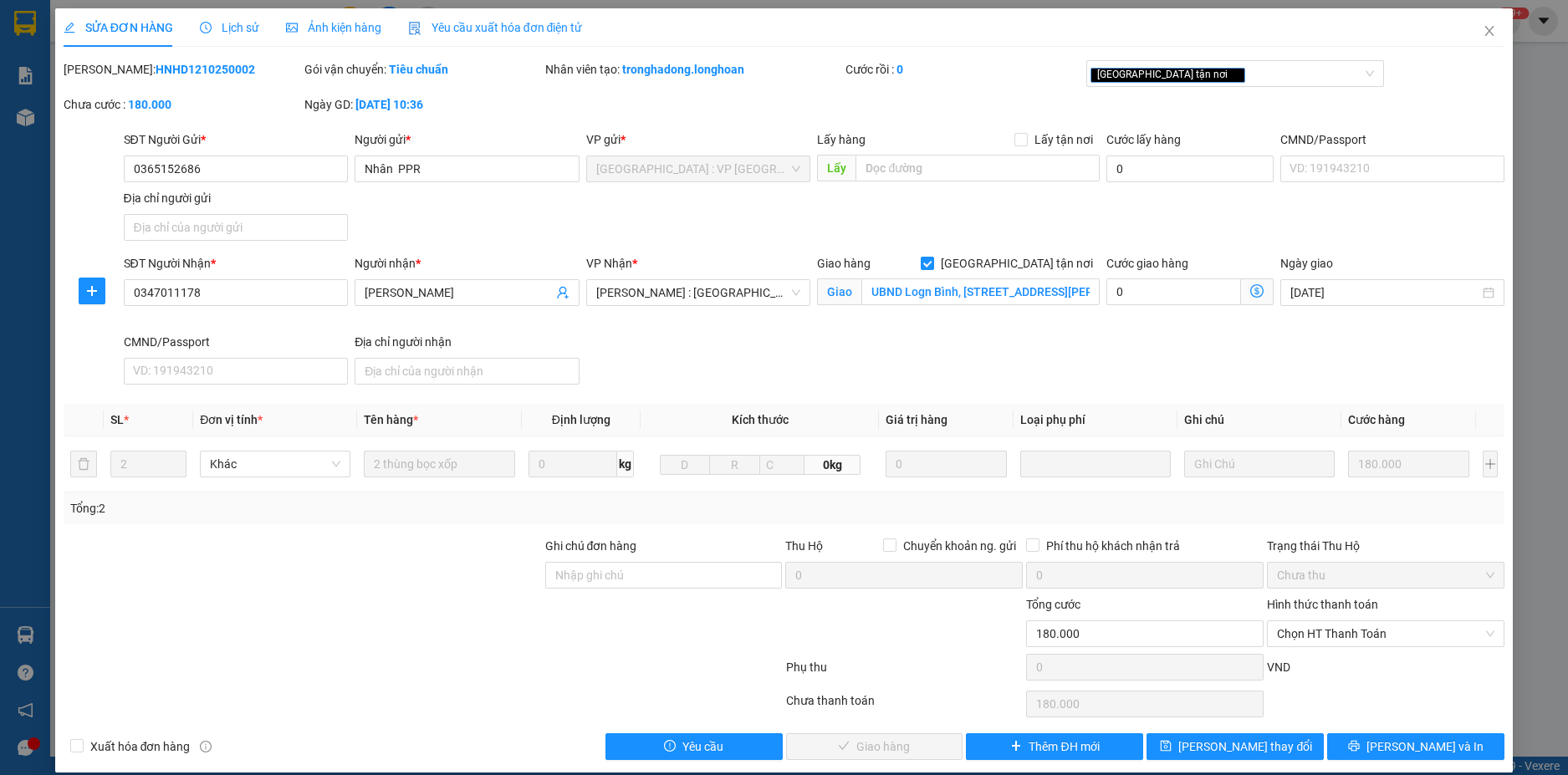
click at [232, 32] on span "Lịch sử" at bounding box center [229, 28] width 59 height 14
